Goal: Complete application form

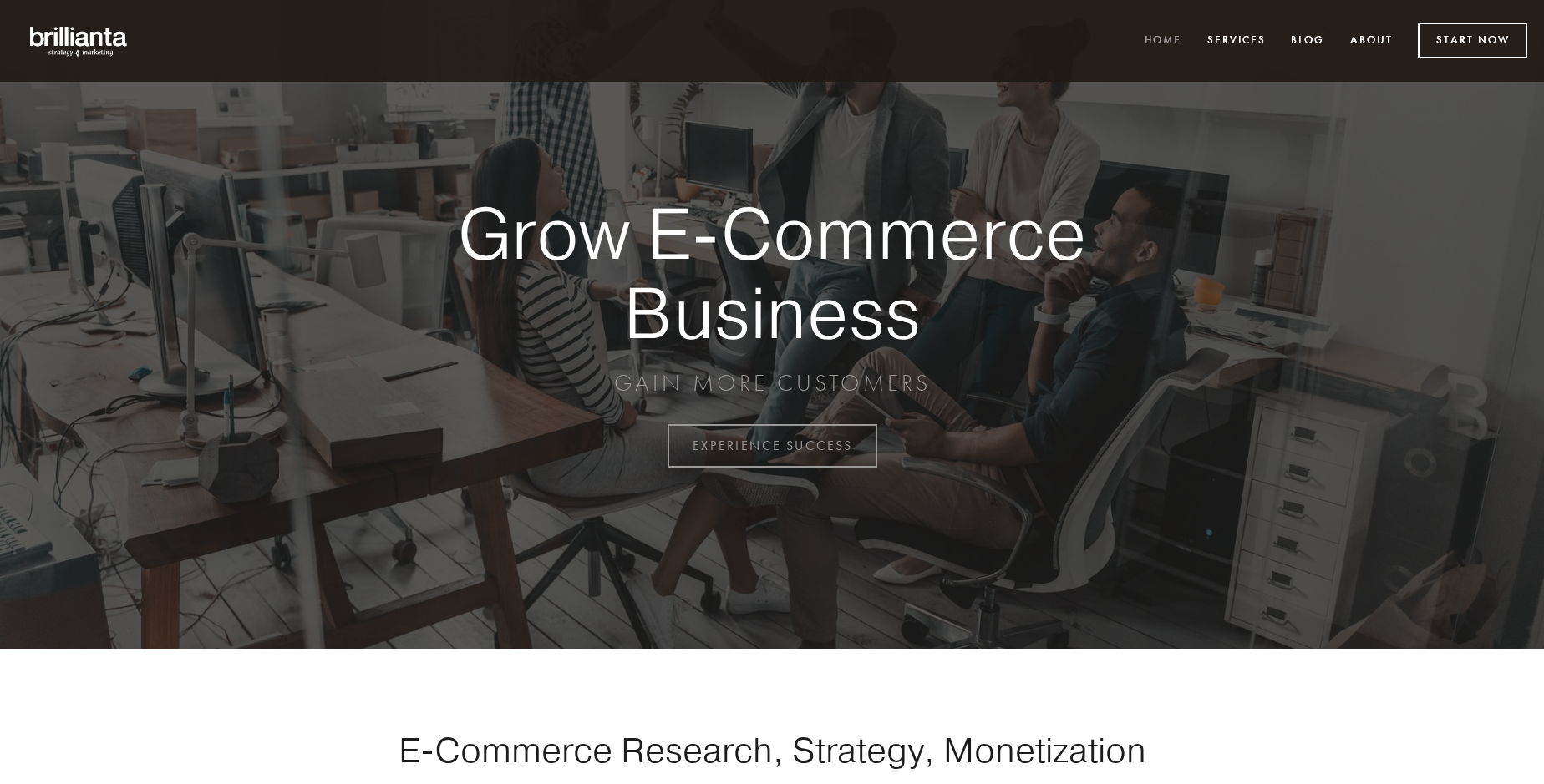
scroll to position [4377, 0]
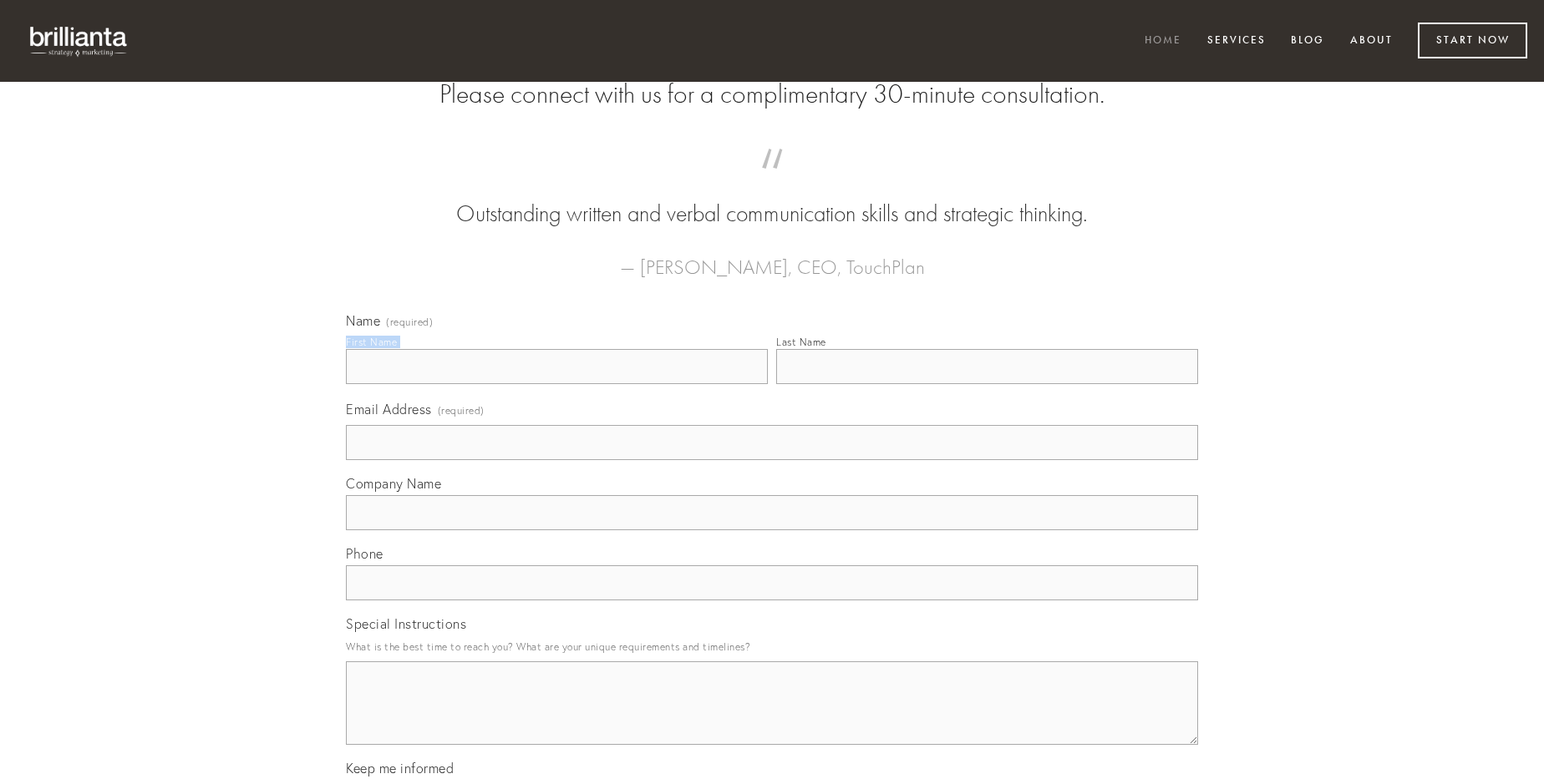
type input "[PERSON_NAME]"
click at [987, 384] on input "Last Name" at bounding box center [987, 366] width 422 height 35
type input "[PERSON_NAME]"
click at [772, 460] on input "Email Address (required)" at bounding box center [772, 442] width 852 height 35
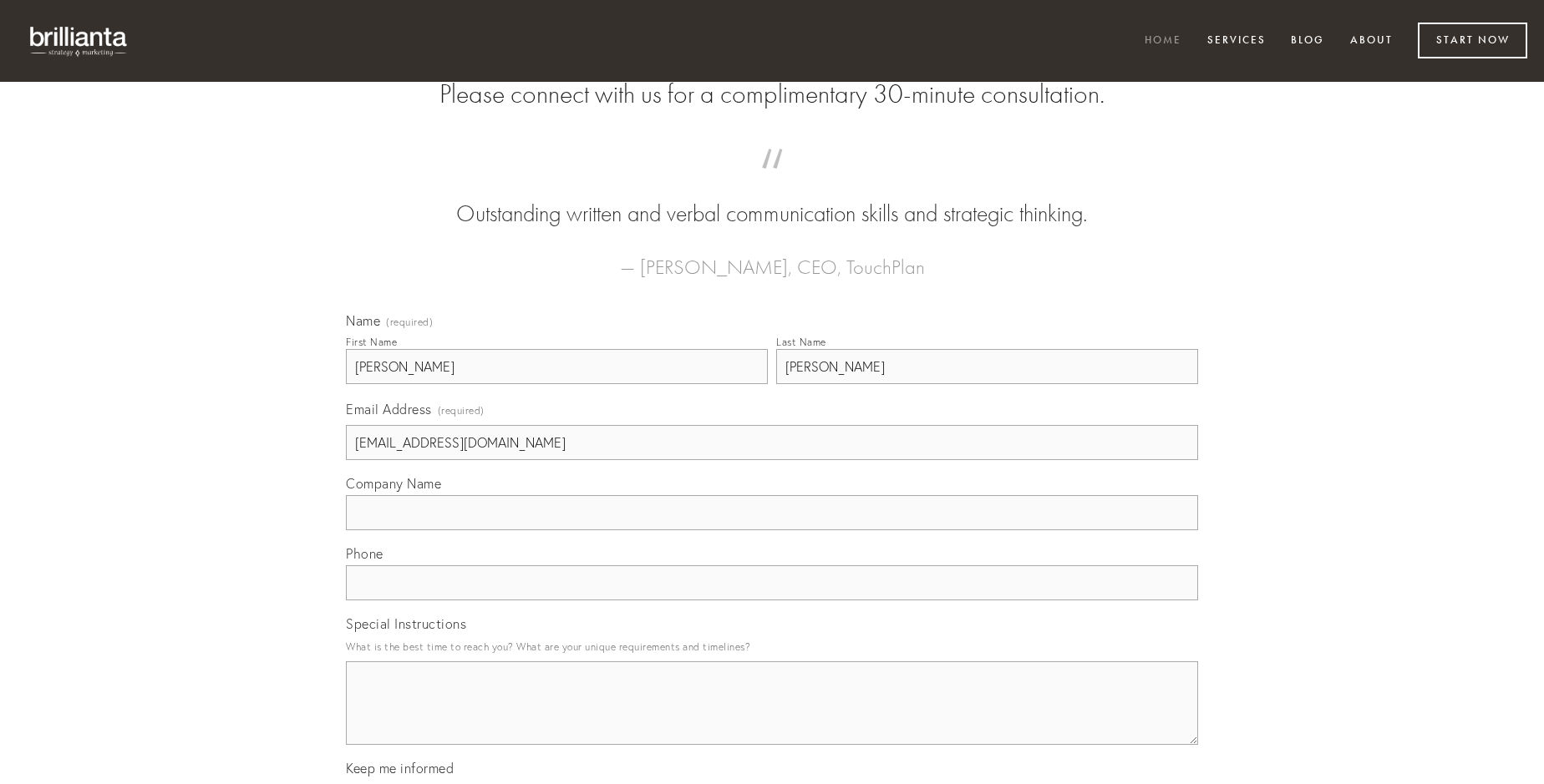
type input "[EMAIL_ADDRESS][DOMAIN_NAME]"
click at [772, 530] on input "Company Name" at bounding box center [772, 512] width 852 height 35
type input "conqueror"
click at [772, 600] on input "text" at bounding box center [772, 583] width 852 height 35
click at [772, 719] on textarea "Special Instructions" at bounding box center [772, 703] width 852 height 83
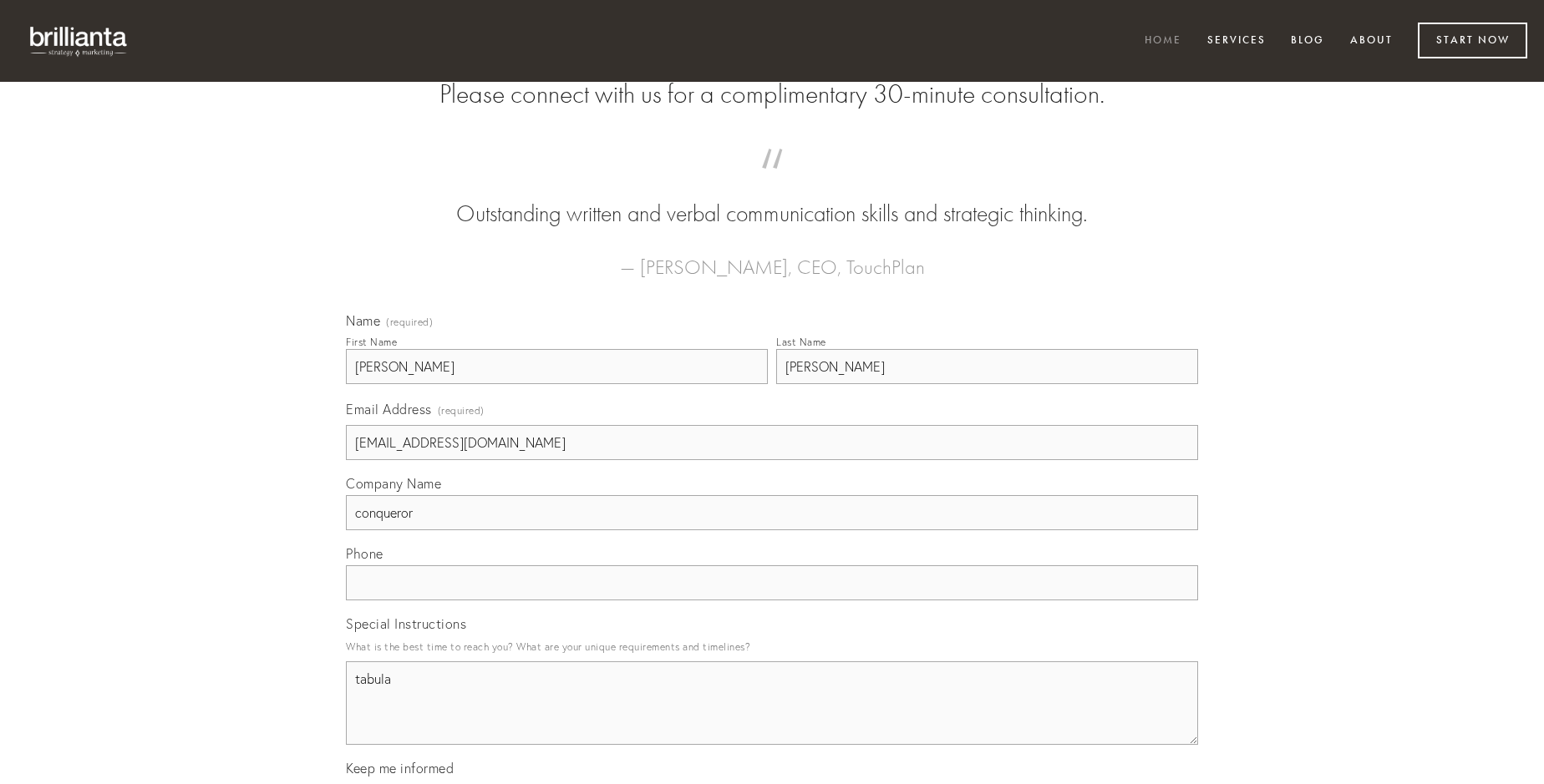
type textarea "tabula"
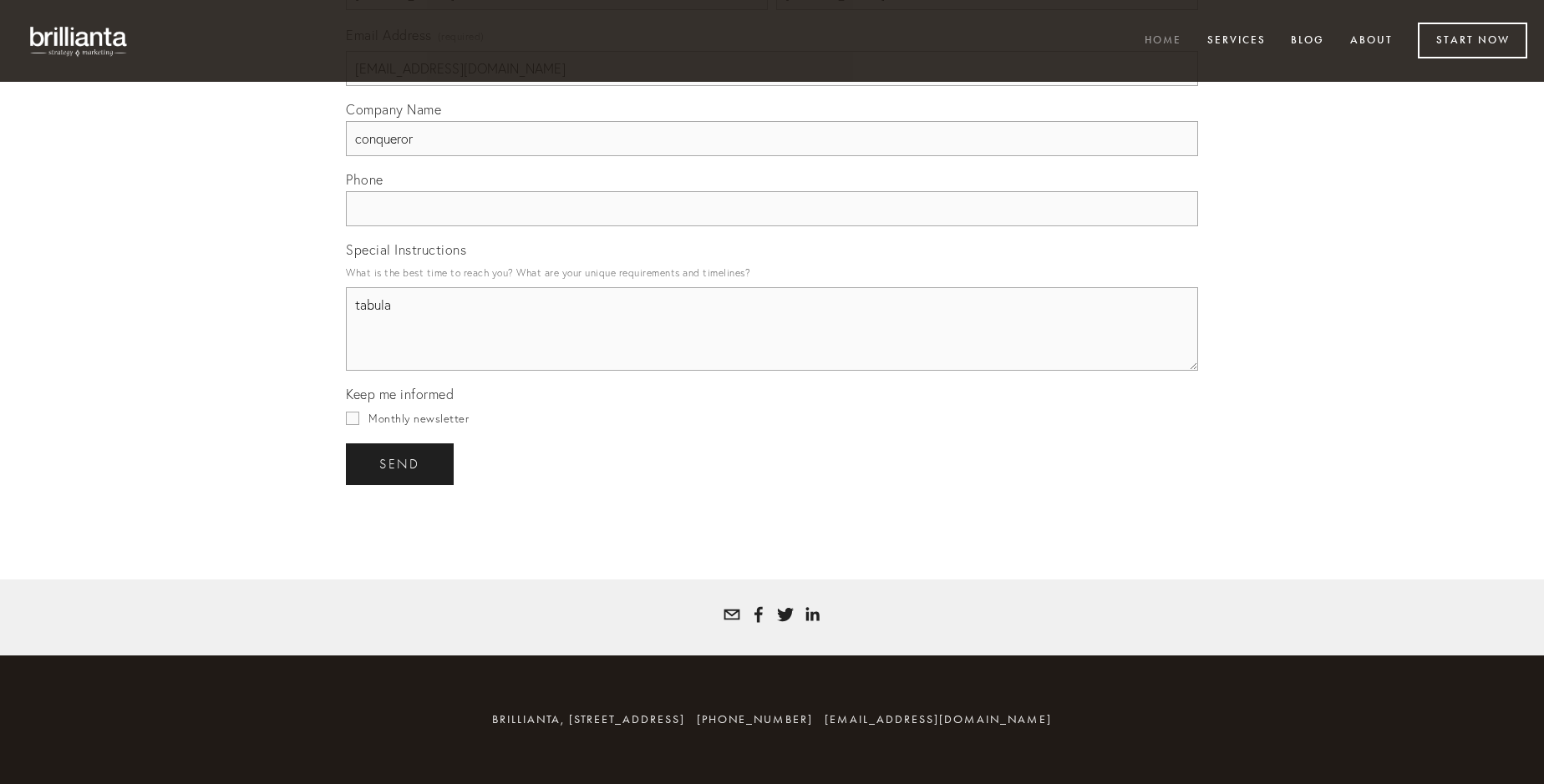
click at [401, 463] on span "send" at bounding box center [399, 463] width 41 height 15
